Goal: Transaction & Acquisition: Book appointment/travel/reservation

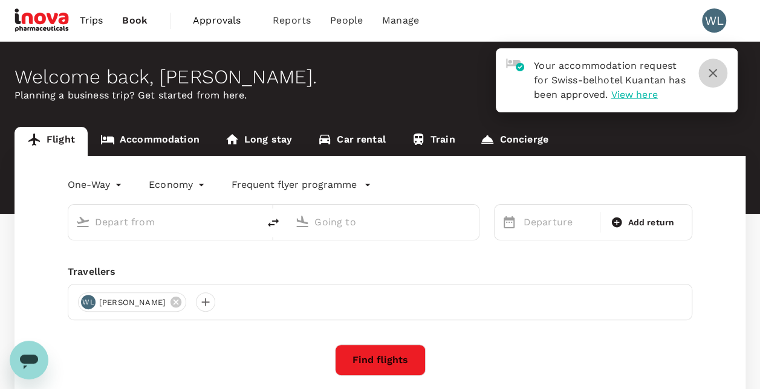
click at [715, 68] on icon "button" at bounding box center [713, 73] width 15 height 15
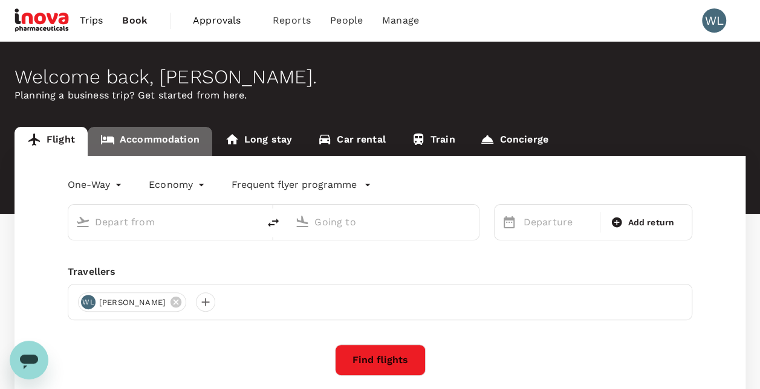
click at [188, 138] on link "Accommodation" at bounding box center [150, 141] width 125 height 29
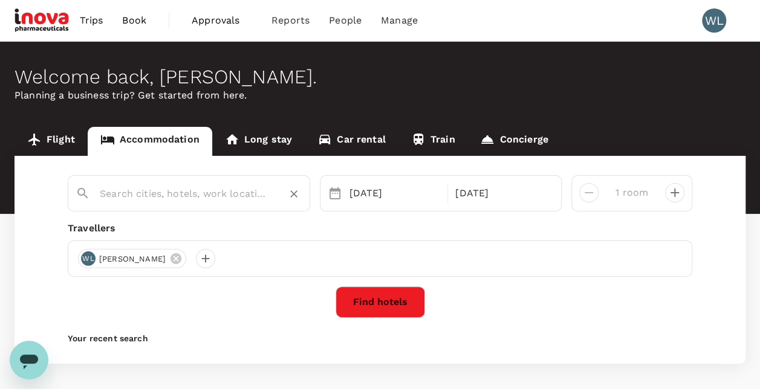
type input "Kuantan"
click at [293, 191] on icon "Clear" at bounding box center [294, 194] width 12 height 12
click at [336, 195] on icon at bounding box center [335, 193] width 15 height 15
click at [353, 195] on div "[DATE]" at bounding box center [395, 193] width 101 height 24
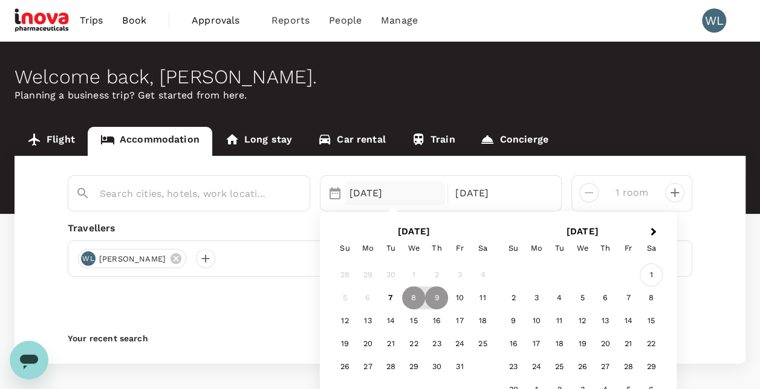
click at [650, 279] on div "1" at bounding box center [651, 275] width 23 height 23
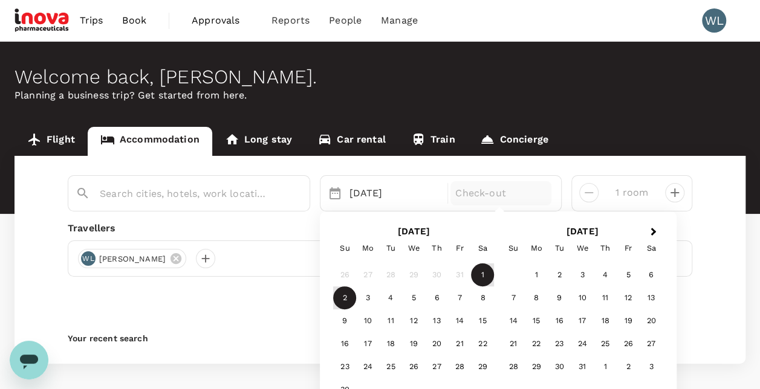
click at [345, 293] on div "2" at bounding box center [344, 298] width 23 height 23
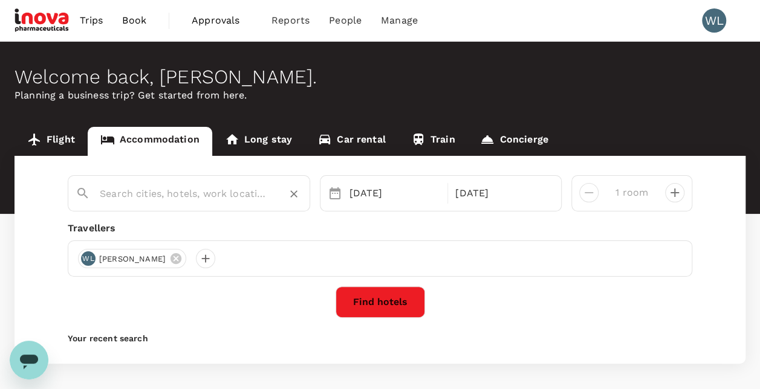
click at [189, 189] on input "text" at bounding box center [184, 193] width 169 height 19
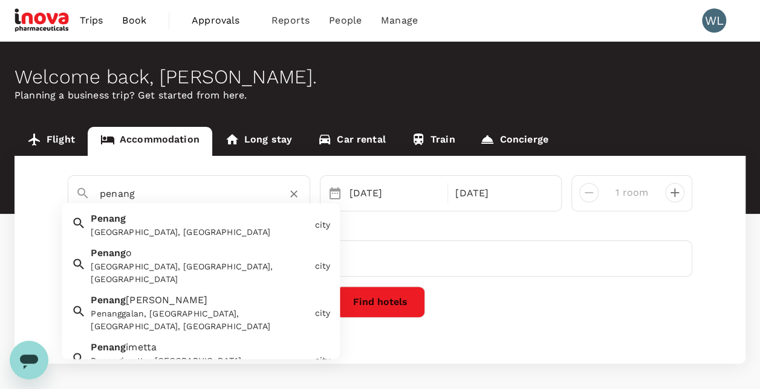
click at [169, 235] on div "[GEOGRAPHIC_DATA], [GEOGRAPHIC_DATA]" at bounding box center [200, 233] width 219 height 13
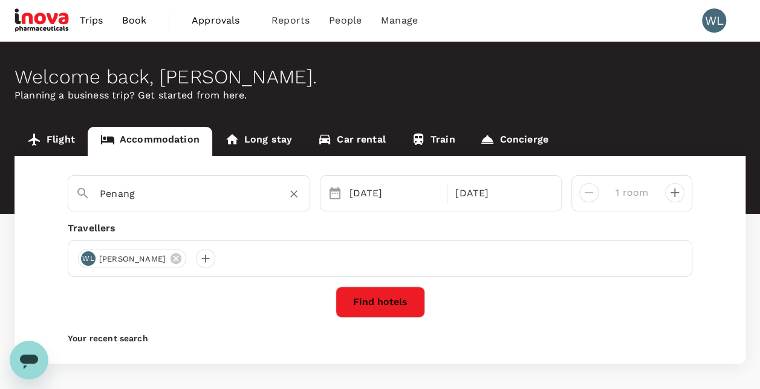
type input "Penang"
click at [370, 304] on button "Find hotels" at bounding box center [381, 302] width 90 height 31
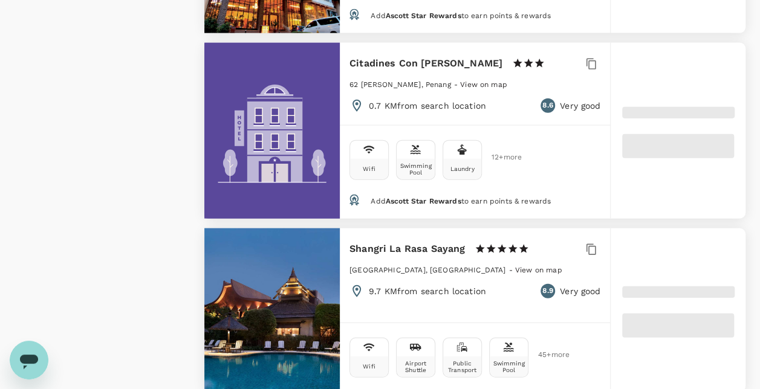
scroll to position [1451, 0]
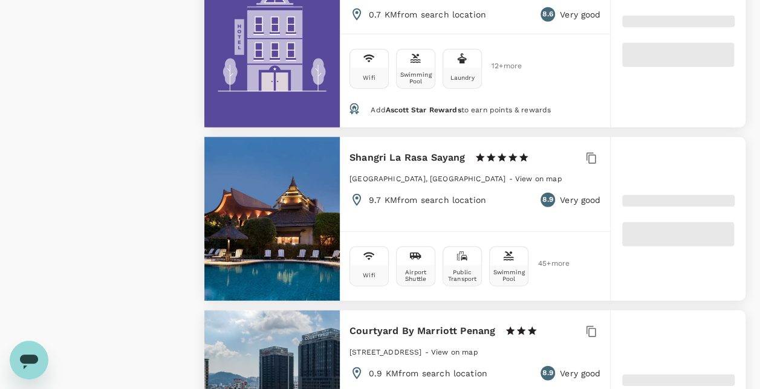
type input "1529.53"
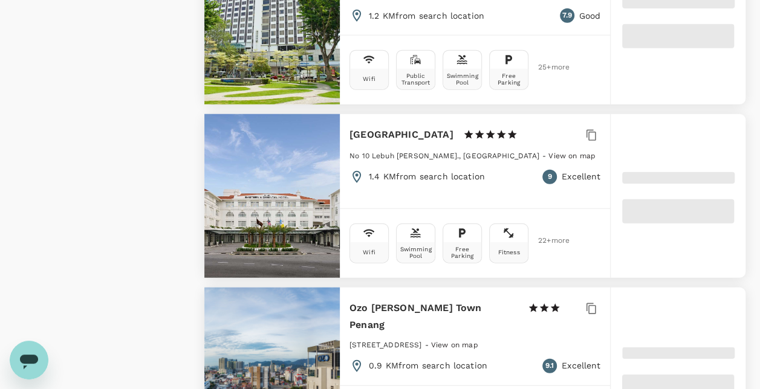
type input "60.53"
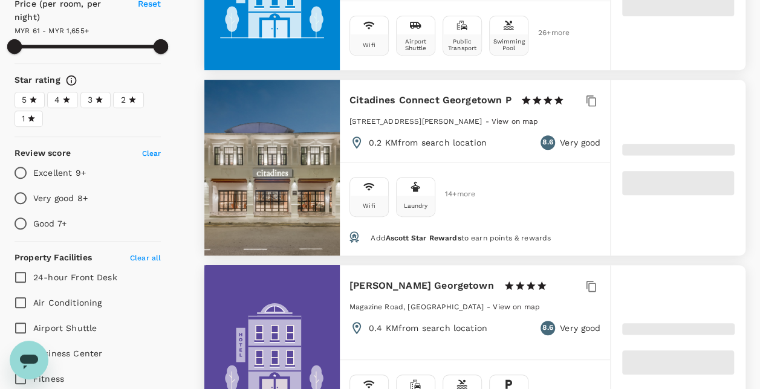
scroll to position [0, 0]
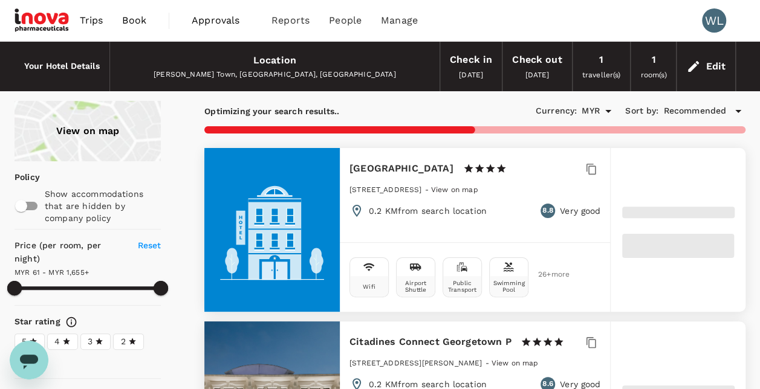
type input "1654.53"
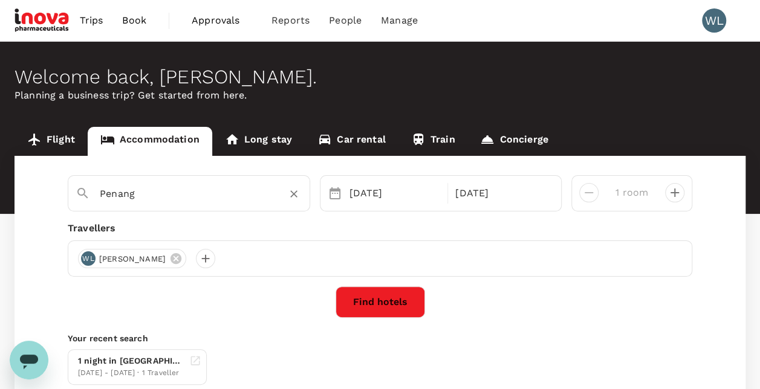
type input "George Town"
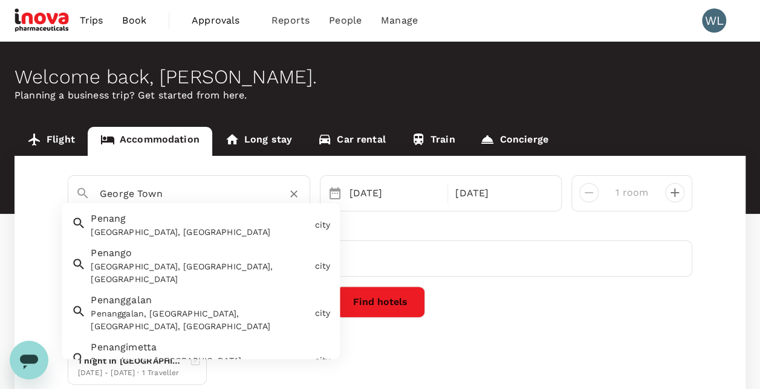
click at [175, 198] on input "George Town" at bounding box center [184, 193] width 169 height 19
click at [295, 195] on icon "Clear" at bounding box center [294, 194] width 12 height 12
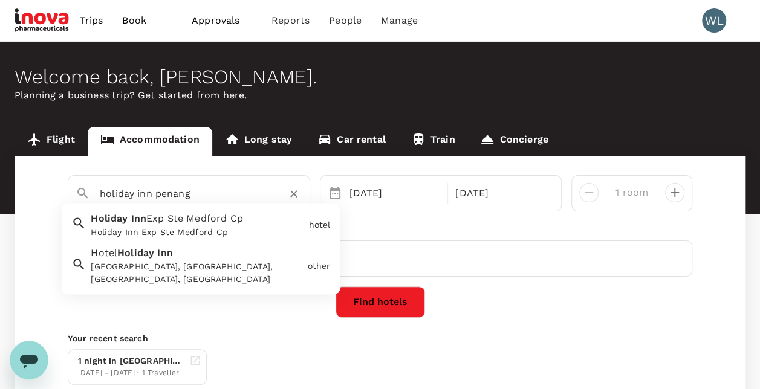
click at [208, 273] on div "[GEOGRAPHIC_DATA], [GEOGRAPHIC_DATA], [GEOGRAPHIC_DATA], [GEOGRAPHIC_DATA]" at bounding box center [197, 273] width 212 height 25
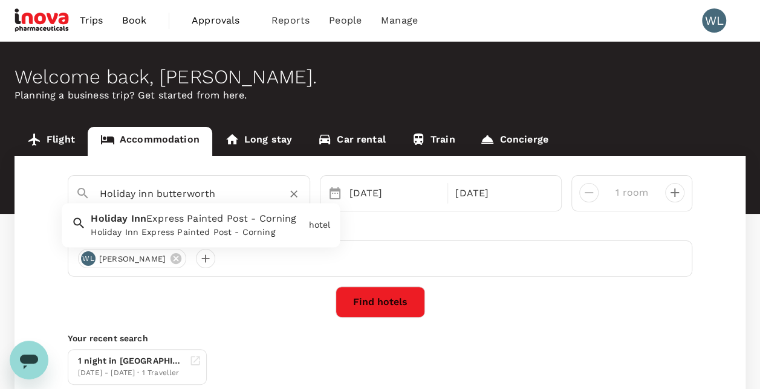
type input "Holiday Inn Express Painted Post - Corning"
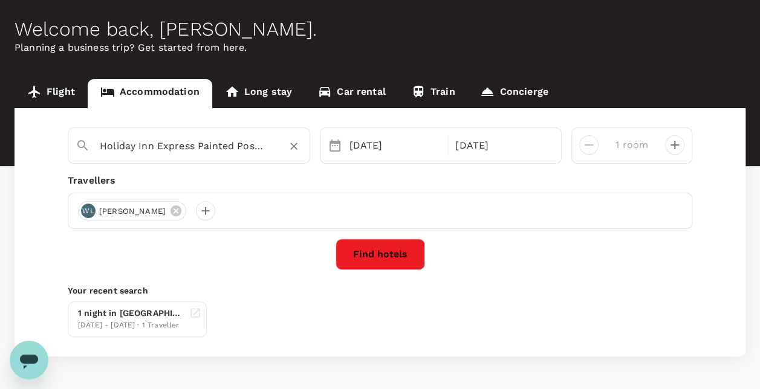
scroll to position [29, 0]
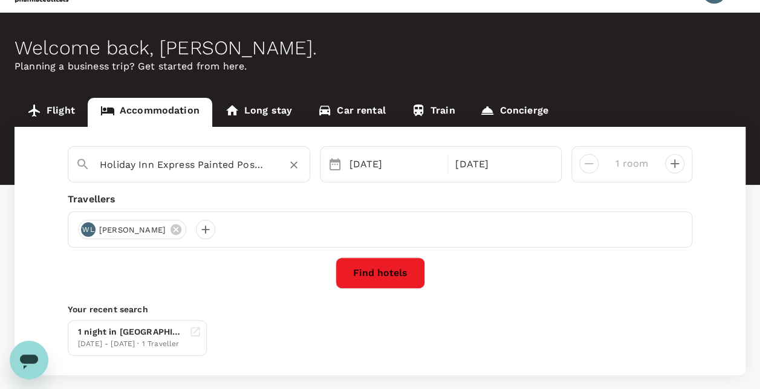
click at [293, 163] on icon "Clear" at bounding box center [294, 165] width 12 height 12
type input "penang"
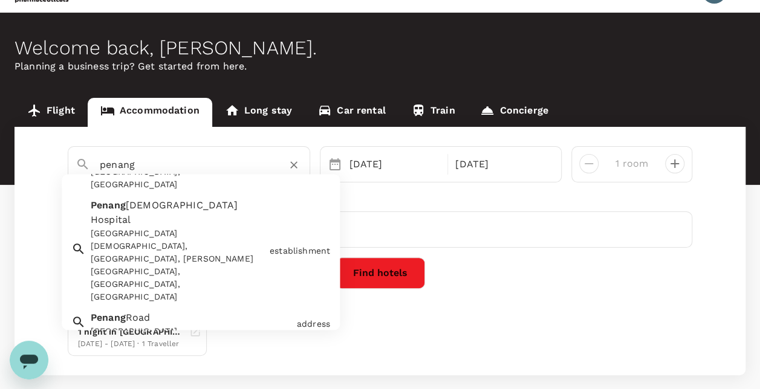
scroll to position [0, 0]
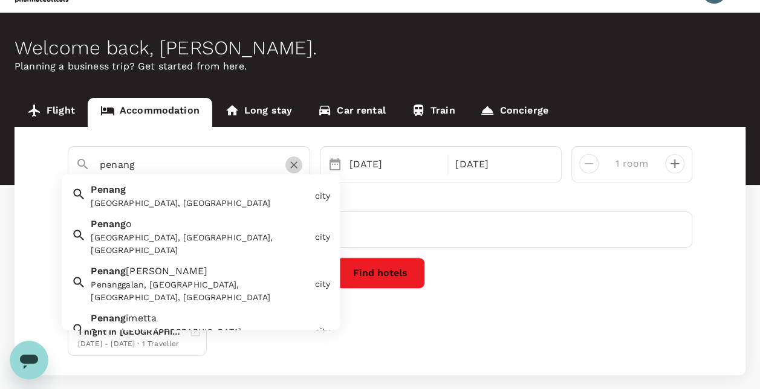
click at [293, 168] on icon "Clear" at bounding box center [294, 165] width 12 height 12
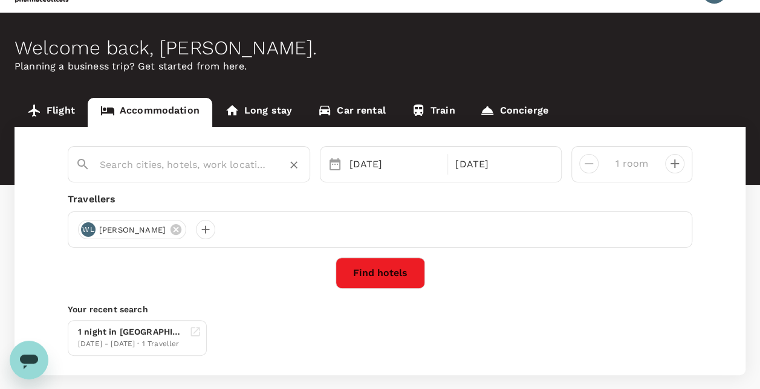
click at [186, 161] on input "text" at bounding box center [184, 164] width 169 height 19
click at [264, 163] on input "[GEOGRAPHIC_DATA]" at bounding box center [184, 164] width 169 height 19
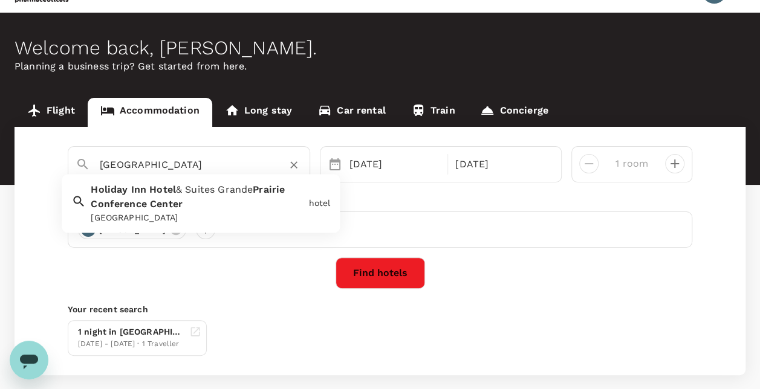
type input "[GEOGRAPHIC_DATA]"
click at [295, 164] on icon "Clear" at bounding box center [294, 165] width 12 height 12
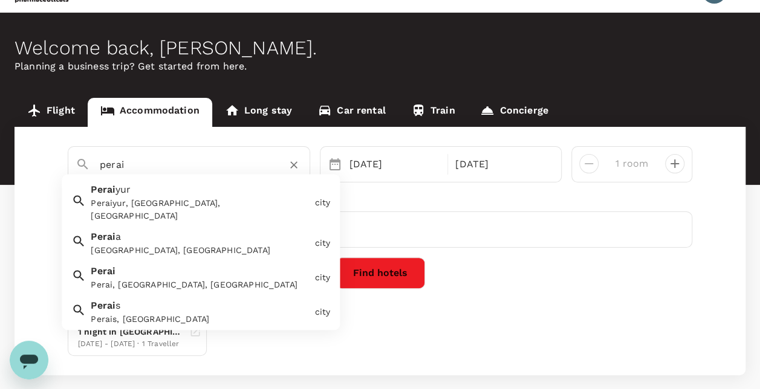
click at [177, 279] on div "Perai, [GEOGRAPHIC_DATA], [GEOGRAPHIC_DATA]" at bounding box center [200, 285] width 219 height 13
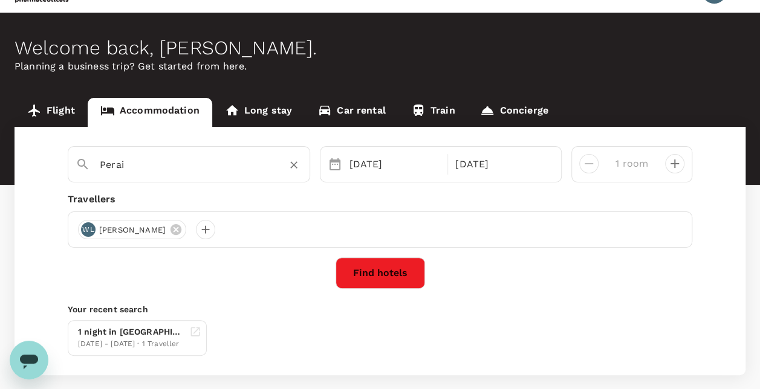
type input "Perai"
click at [391, 281] on button "Find hotels" at bounding box center [381, 273] width 90 height 31
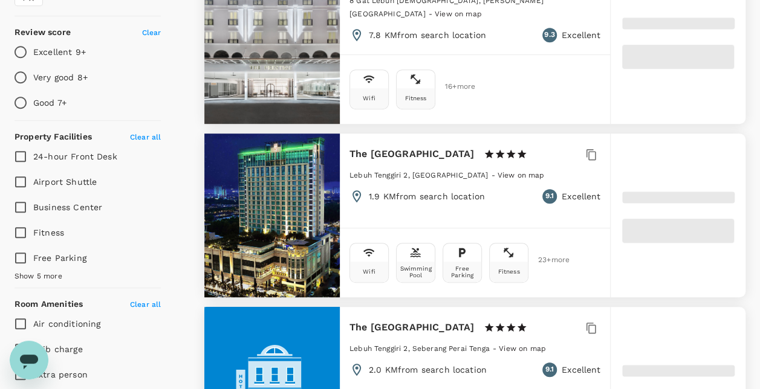
scroll to position [423, 0]
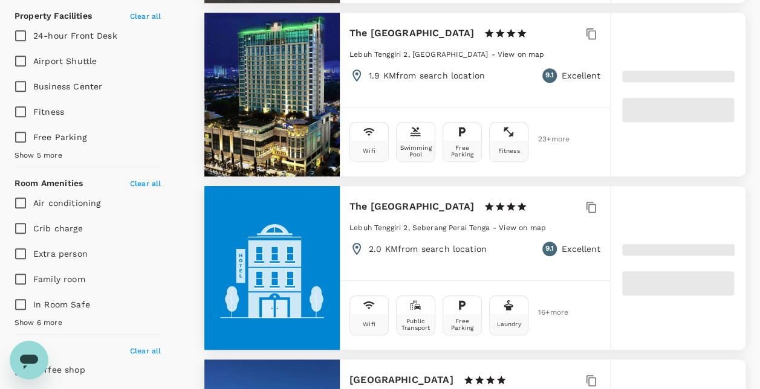
type input "1654.43"
type input "43.43"
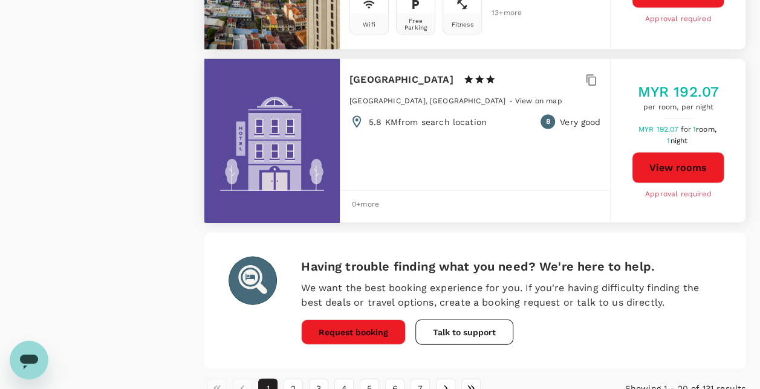
scroll to position [3447, 0]
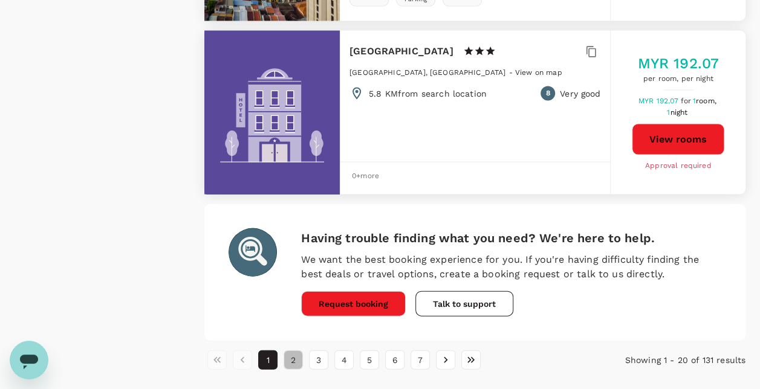
click at [299, 351] on button "2" at bounding box center [293, 360] width 19 height 19
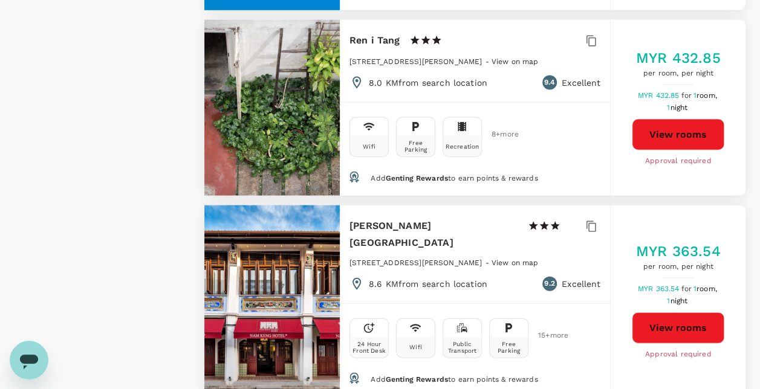
scroll to position [3672, 0]
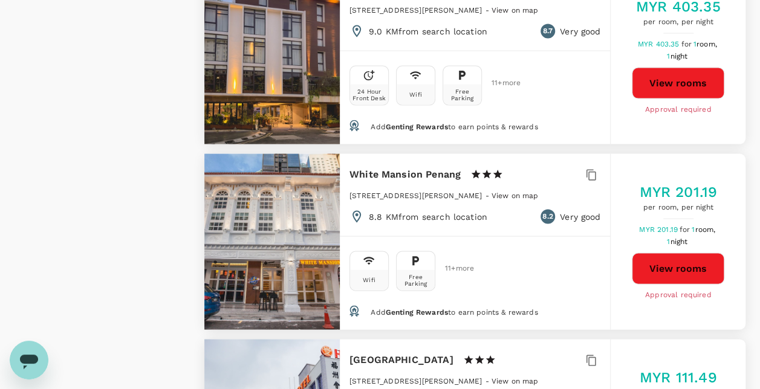
scroll to position [3683, 0]
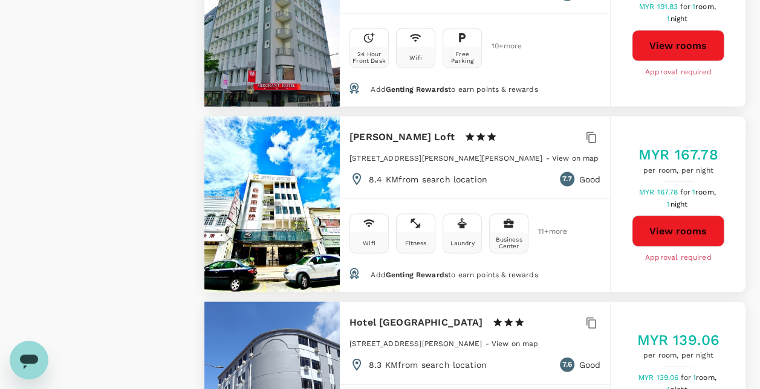
scroll to position [3628, 0]
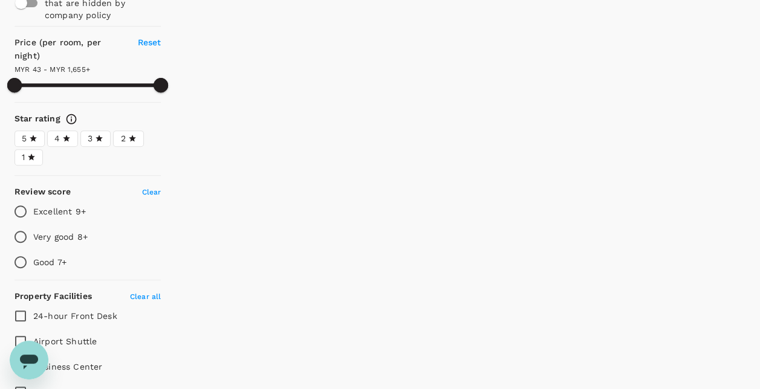
scroll to position [0, 0]
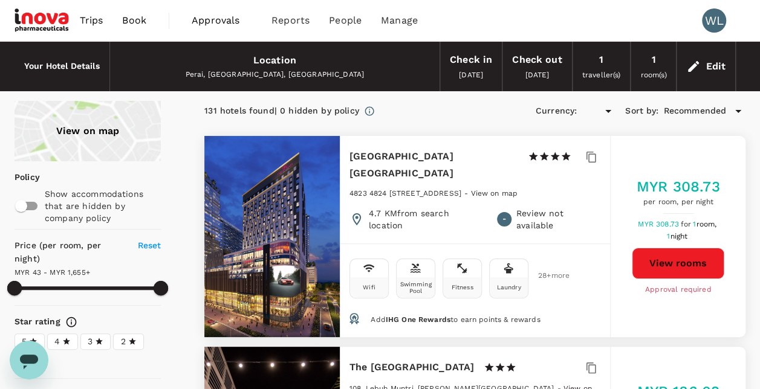
type input "1654.43"
type input "MYR"
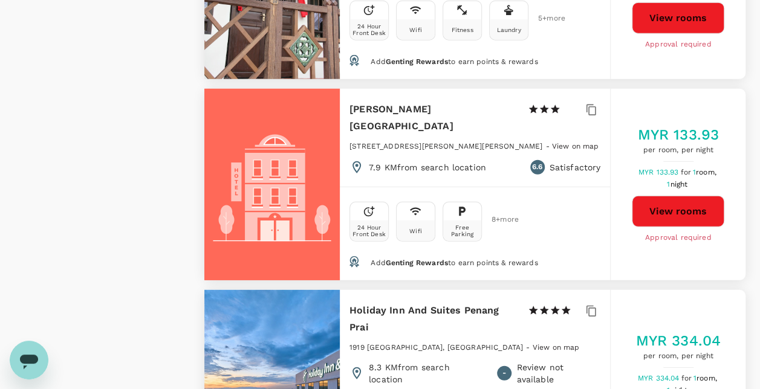
scroll to position [1754, 0]
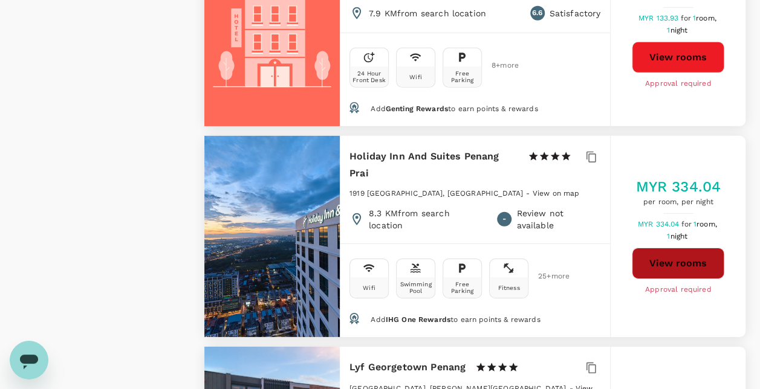
click at [679, 248] on button "View rooms" at bounding box center [678, 263] width 93 height 31
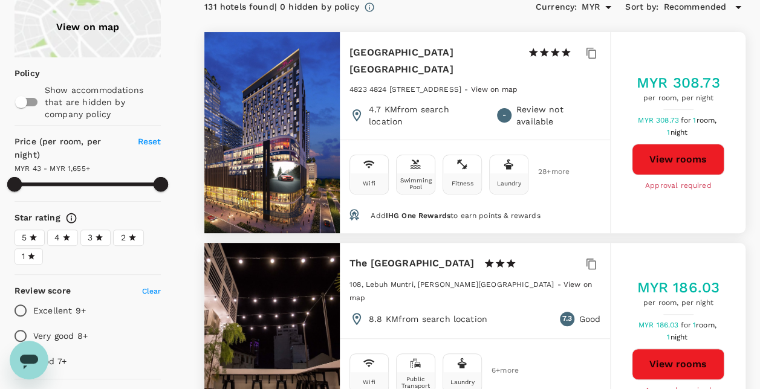
scroll to position [0, 0]
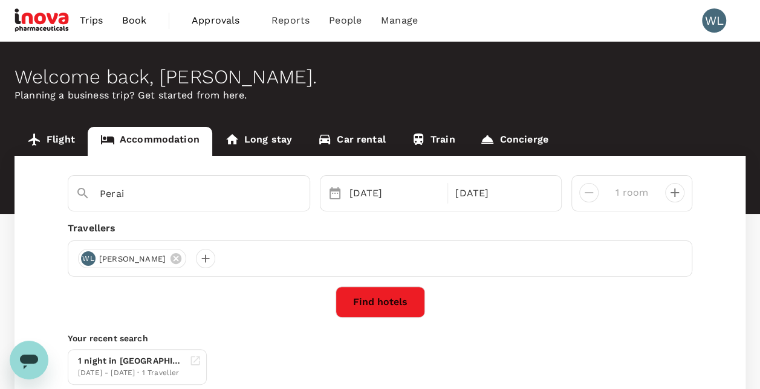
scroll to position [29, 0]
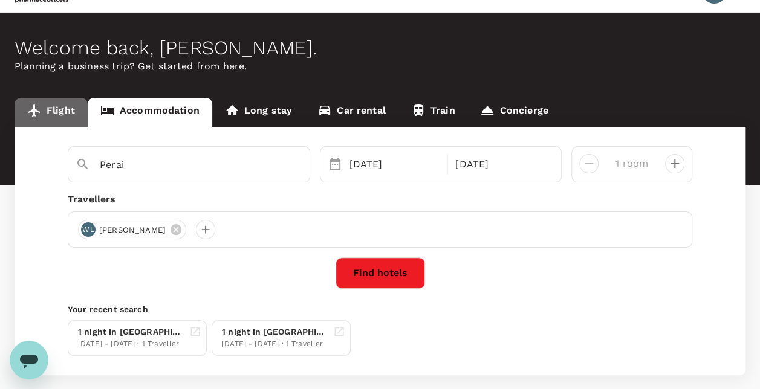
click at [64, 110] on link "Flight" at bounding box center [51, 112] width 73 height 29
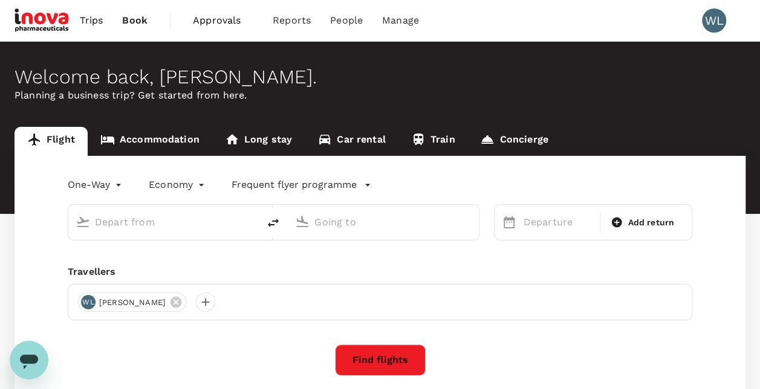
click at [168, 221] on input "text" at bounding box center [164, 222] width 138 height 19
type input "k"
click at [81, 223] on icon at bounding box center [83, 222] width 12 height 10
click at [270, 226] on icon "delete" at bounding box center [273, 223] width 15 height 15
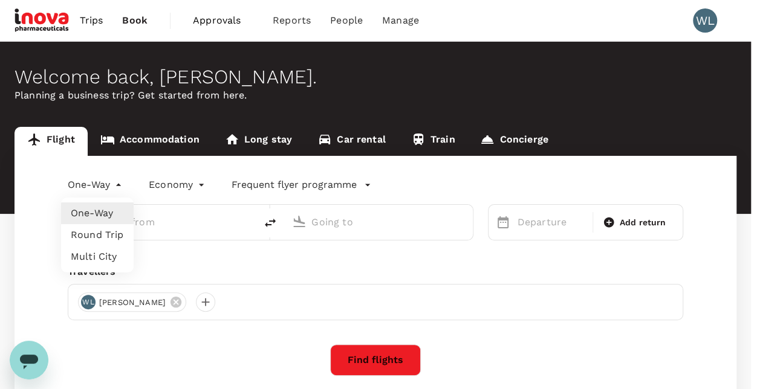
click at [120, 184] on body "Trips Book Approvals 0 Reports People [PERSON_NAME] Welcome back , [PERSON_NAME…" at bounding box center [380, 248] width 760 height 496
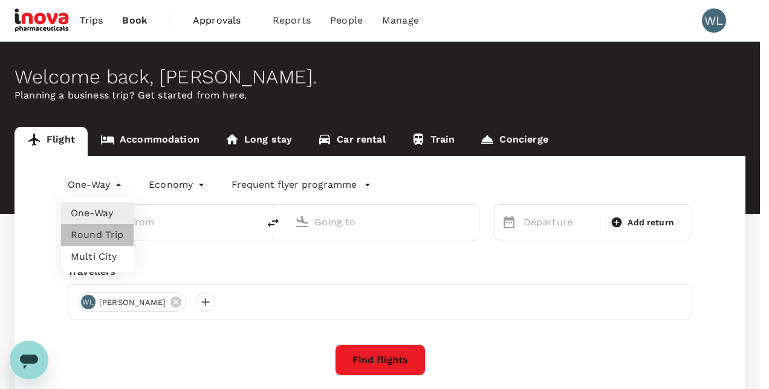
click at [111, 236] on li "Round Trip" at bounding box center [97, 235] width 73 height 22
type input "roundtrip"
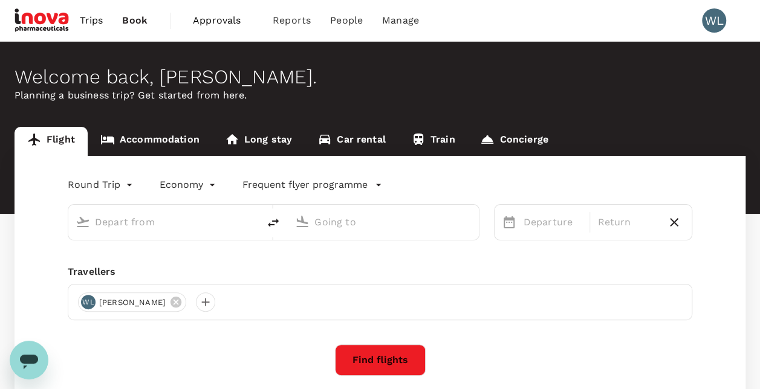
click at [85, 222] on icon at bounding box center [83, 222] width 12 height 10
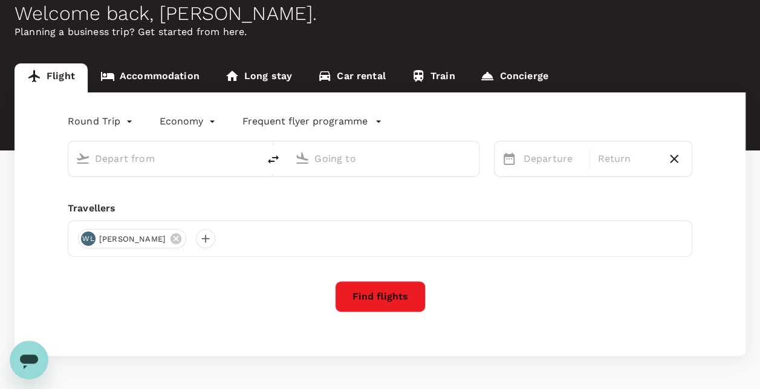
scroll to position [105, 0]
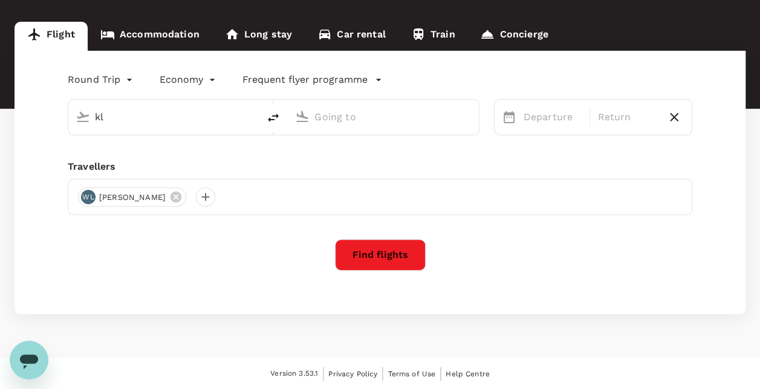
type input "kl"
click at [339, 122] on input "text" at bounding box center [383, 117] width 138 height 19
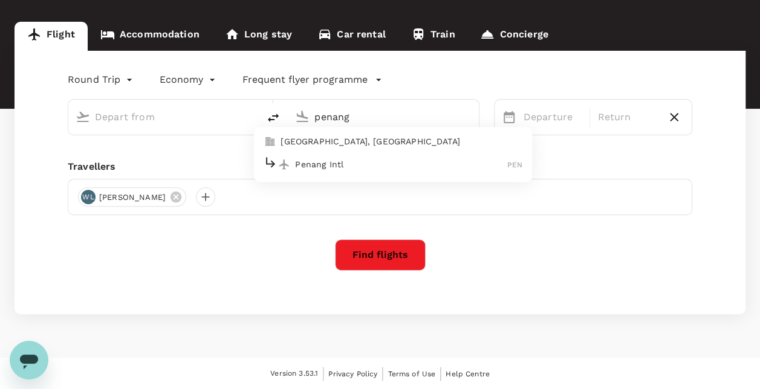
click at [348, 155] on div "Penang Intl PEN" at bounding box center [393, 164] width 259 height 19
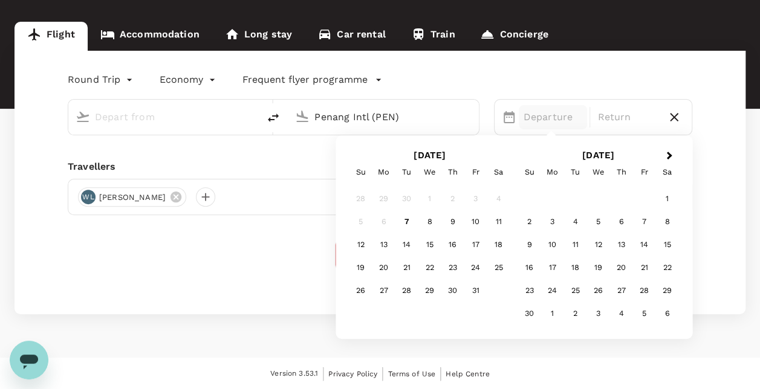
type input "Penang Intl (PEN)"
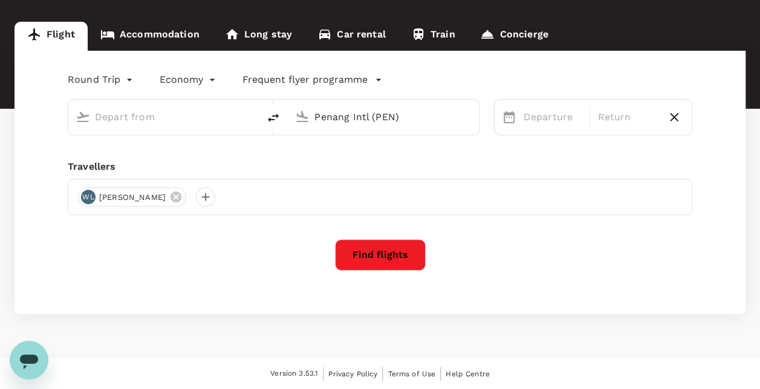
click at [217, 200] on div "[PERSON_NAME]" at bounding box center [380, 197] width 625 height 36
click at [190, 118] on input "text" at bounding box center [164, 117] width 138 height 19
type input "k"
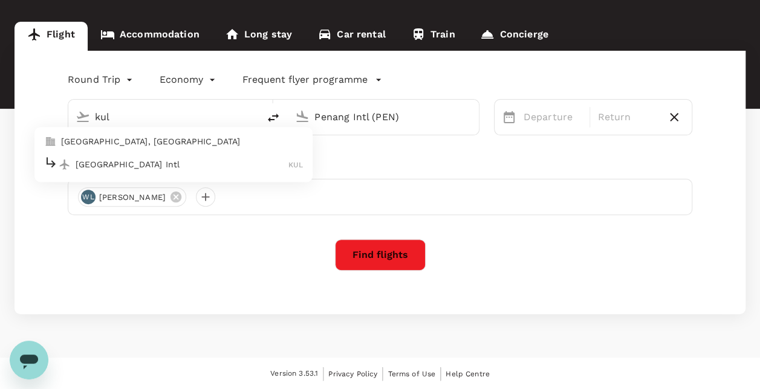
click at [170, 166] on p "[GEOGRAPHIC_DATA] Intl" at bounding box center [182, 164] width 213 height 12
type input "Kuala Lumpur Intl ([GEOGRAPHIC_DATA])"
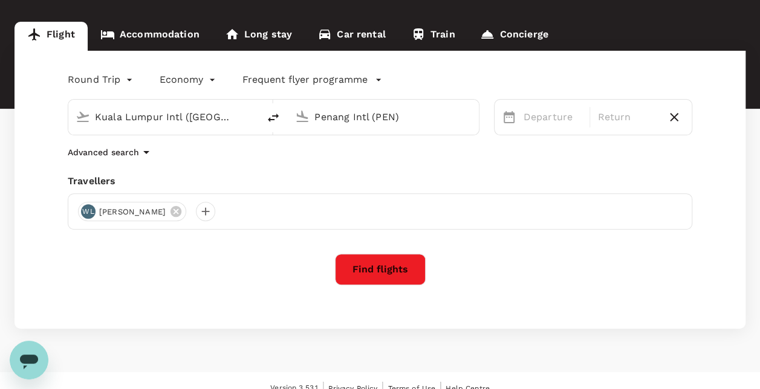
click at [510, 124] on icon at bounding box center [509, 117] width 15 height 15
click at [506, 117] on icon at bounding box center [509, 117] width 11 height 12
click at [545, 120] on p "Departure" at bounding box center [553, 117] width 59 height 15
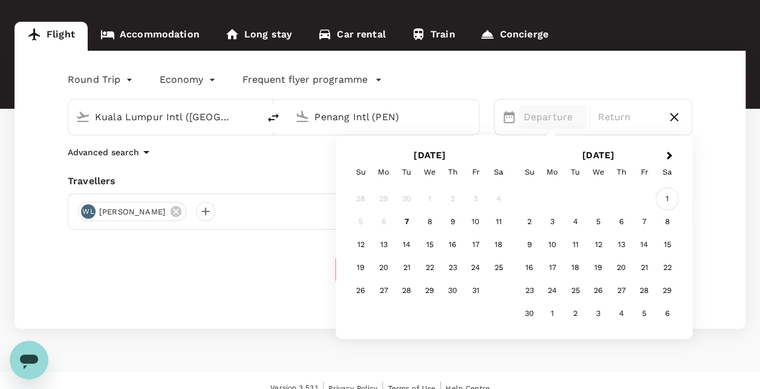
click at [670, 197] on div "1" at bounding box center [667, 198] width 23 height 23
click at [365, 226] on div "2" at bounding box center [361, 221] width 23 height 23
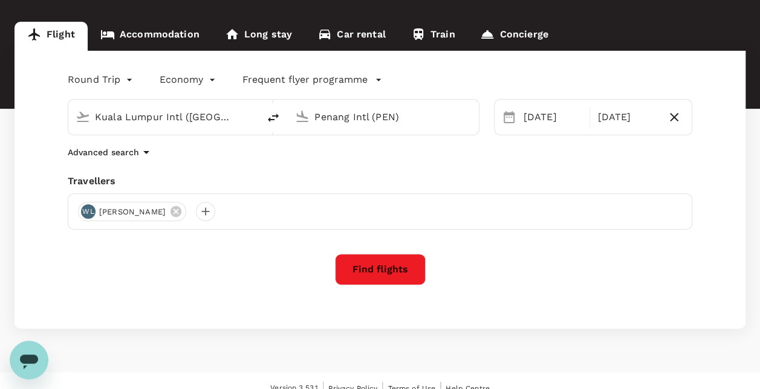
click at [391, 264] on button "Find flights" at bounding box center [380, 269] width 91 height 31
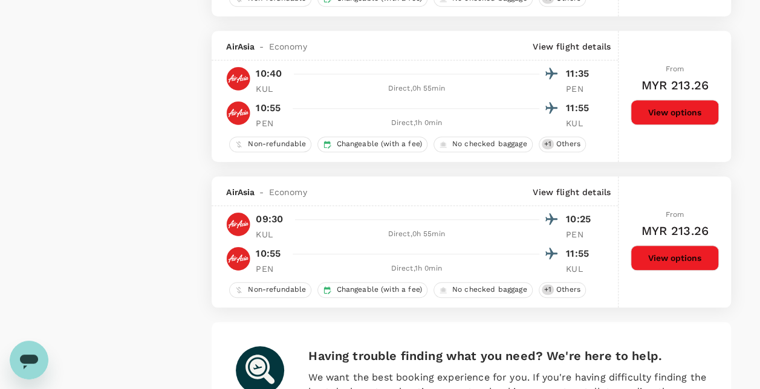
scroll to position [2880, 0]
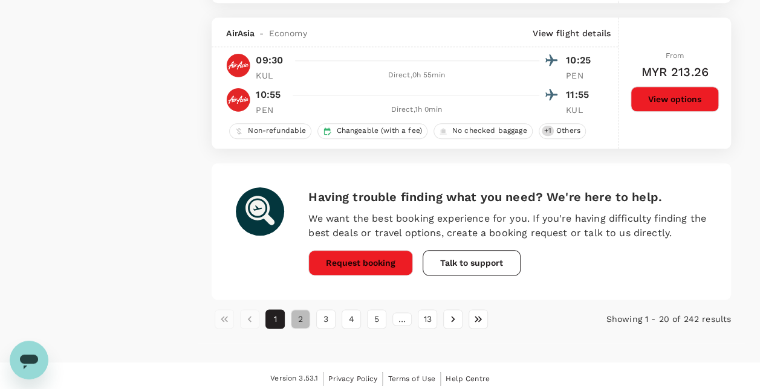
click at [304, 313] on button "2" at bounding box center [300, 319] width 19 height 19
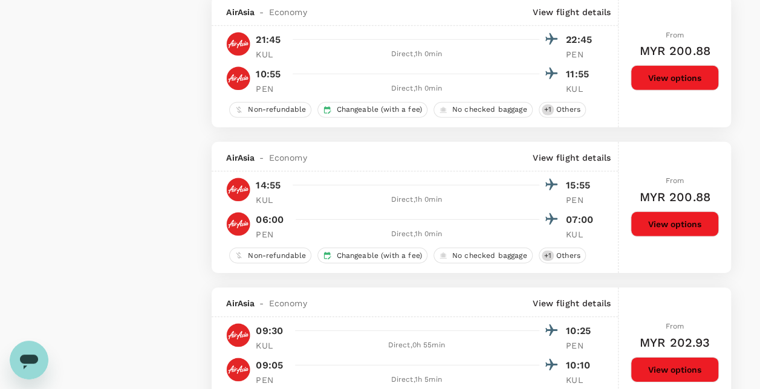
scroll to position [1754, 0]
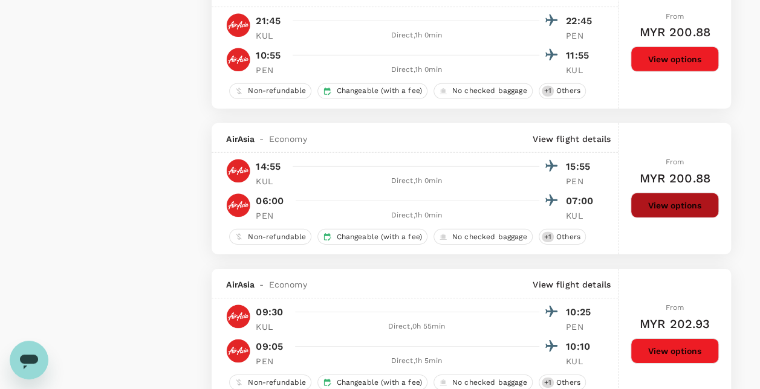
click at [661, 200] on button "View options" at bounding box center [675, 205] width 88 height 25
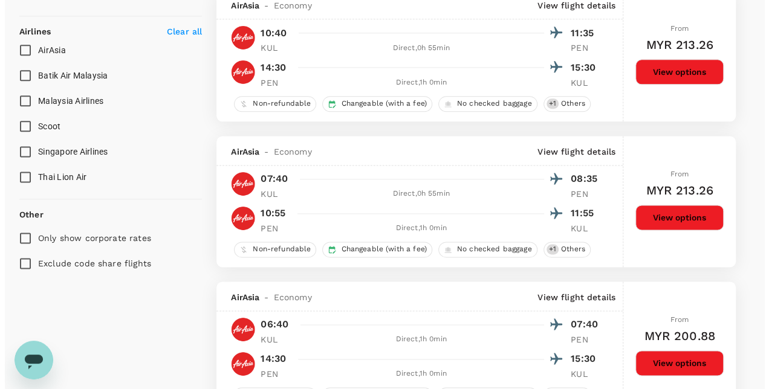
scroll to position [847, 0]
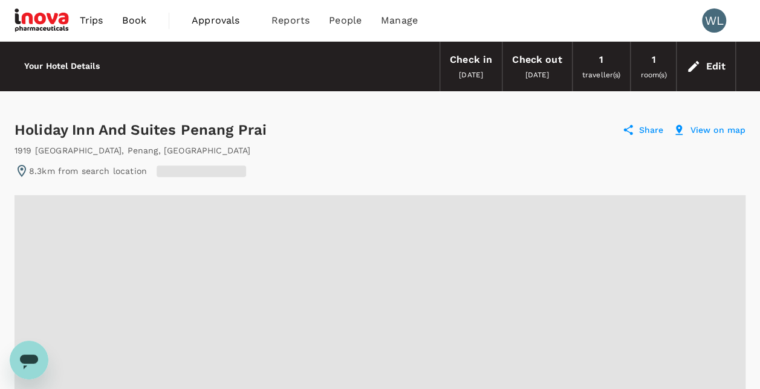
radio input "true"
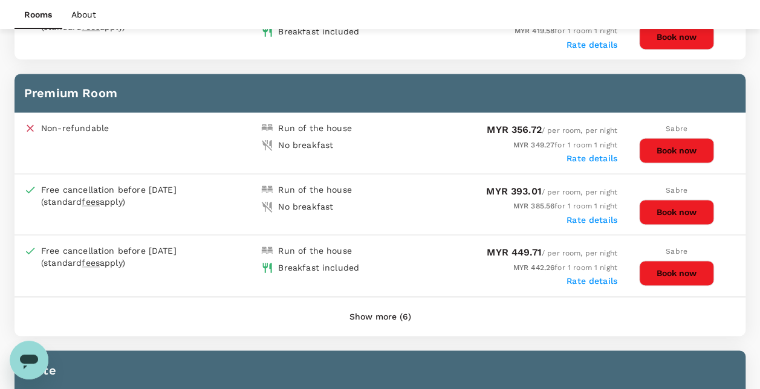
scroll to position [907, 0]
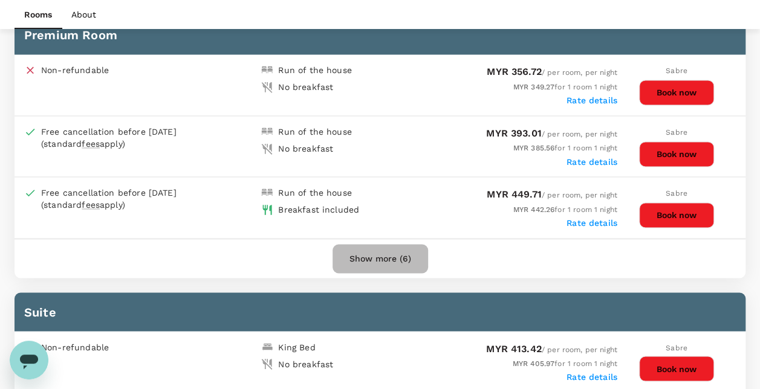
click at [409, 256] on button "Show more (6)" at bounding box center [381, 258] width 96 height 29
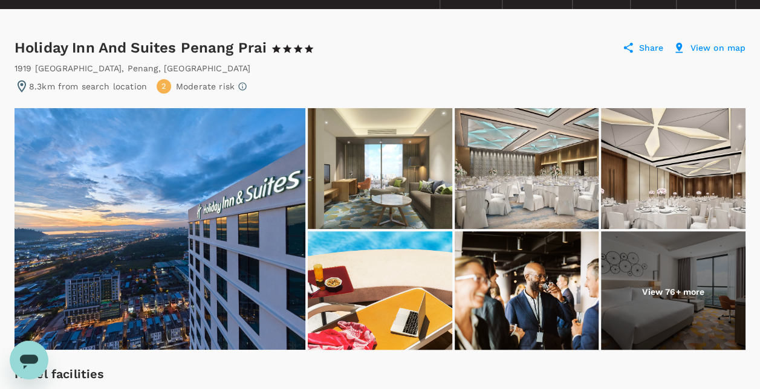
scroll to position [0, 0]
